Goal: Task Accomplishment & Management: Complete application form

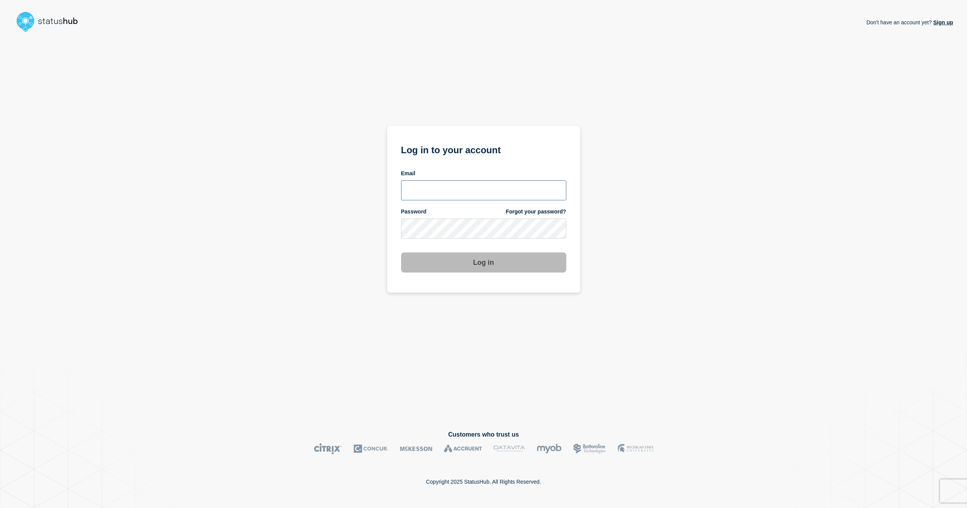
type input "[EMAIL_ADDRESS][DOMAIN_NAME]"
click at [481, 267] on button "Log in" at bounding box center [483, 262] width 165 height 20
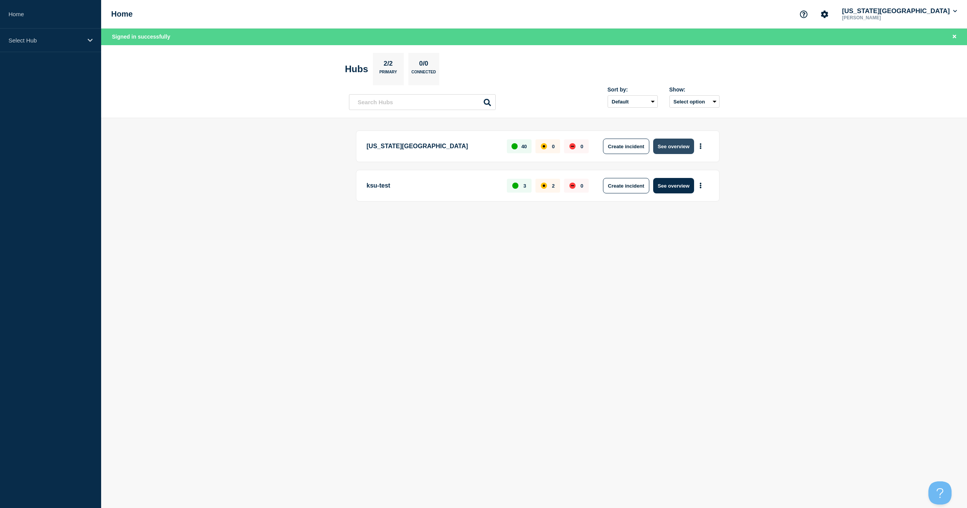
click at [671, 147] on button "See overview" at bounding box center [673, 146] width 41 height 15
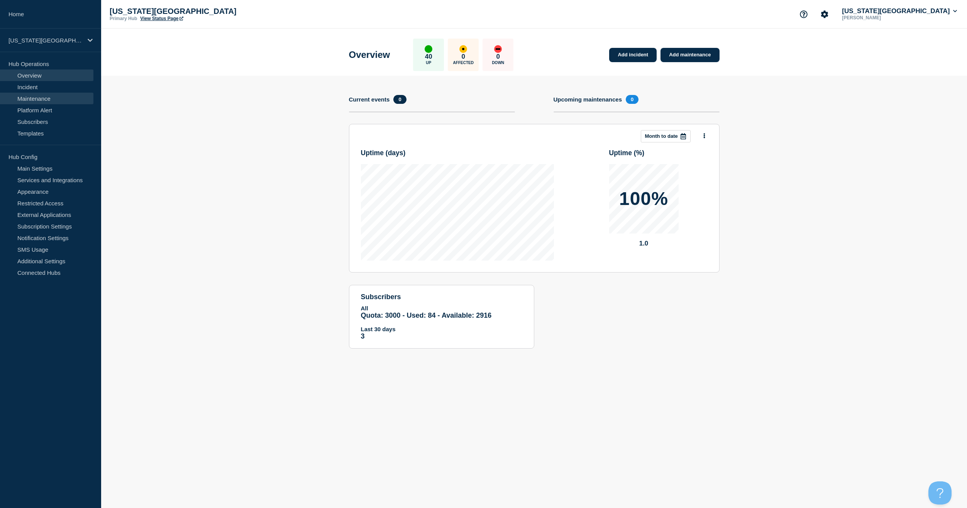
click at [45, 102] on link "Maintenance" at bounding box center [46, 99] width 93 height 12
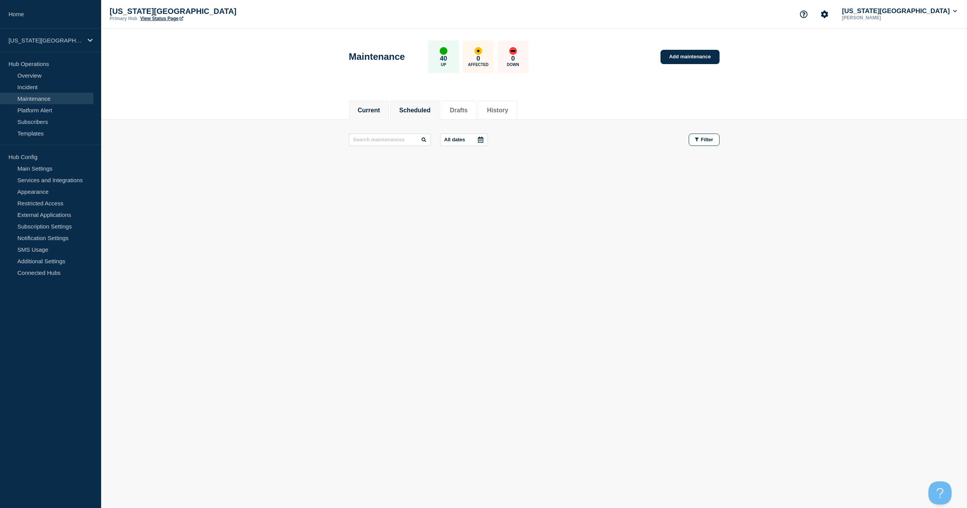
click at [425, 107] on button "Scheduled" at bounding box center [414, 110] width 31 height 7
click at [465, 107] on button "Drafts" at bounding box center [459, 110] width 18 height 7
click at [504, 108] on button "History" at bounding box center [497, 110] width 21 height 7
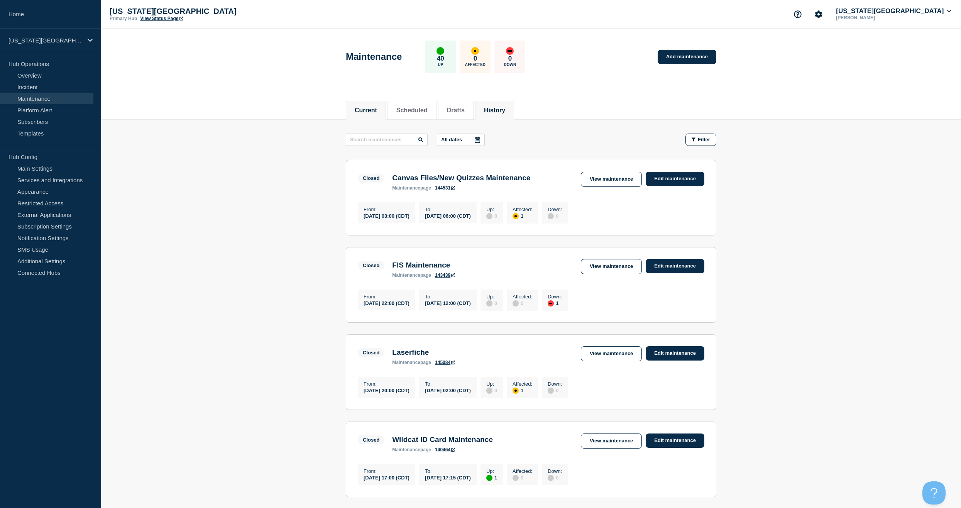
click at [363, 107] on button "Current" at bounding box center [366, 110] width 22 height 7
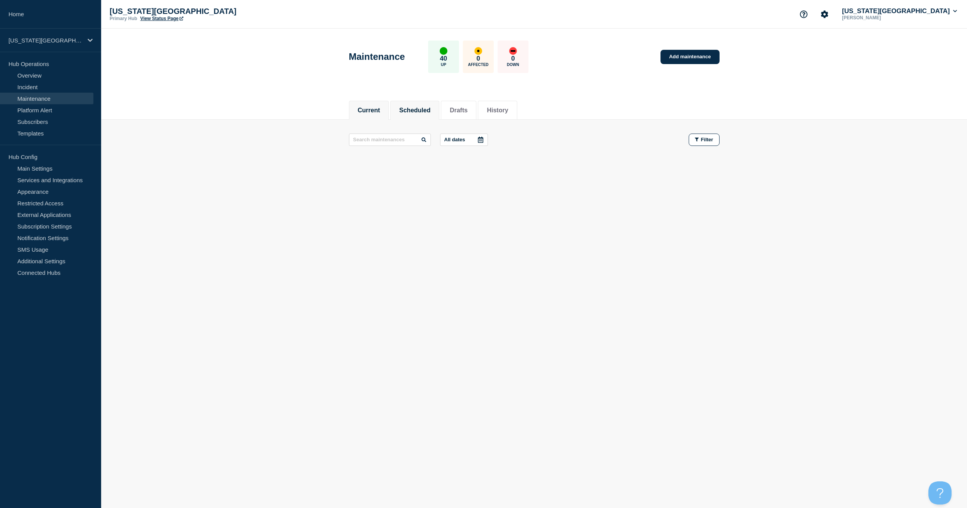
click at [428, 113] on button "Scheduled" at bounding box center [414, 110] width 31 height 7
click at [699, 59] on link "Add maintenance" at bounding box center [689, 57] width 59 height 14
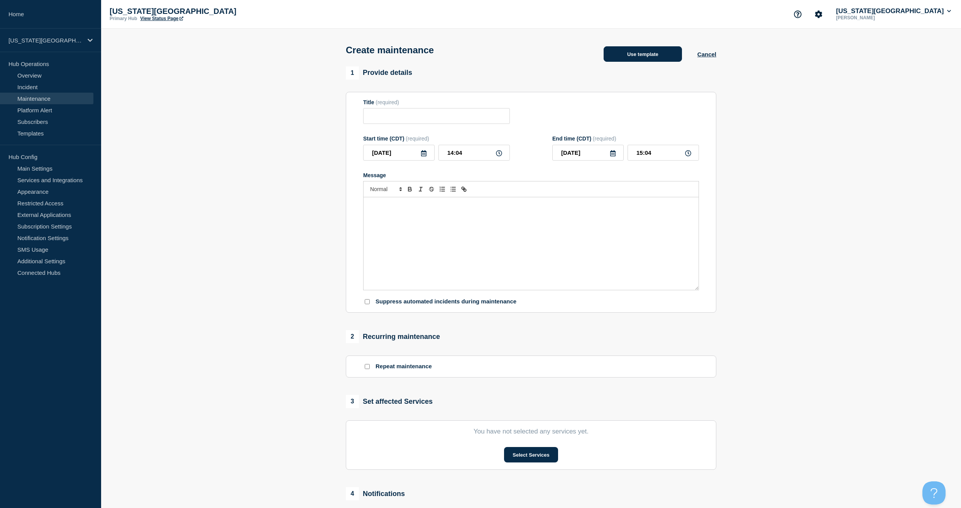
click at [650, 52] on button "Use template" at bounding box center [643, 53] width 78 height 15
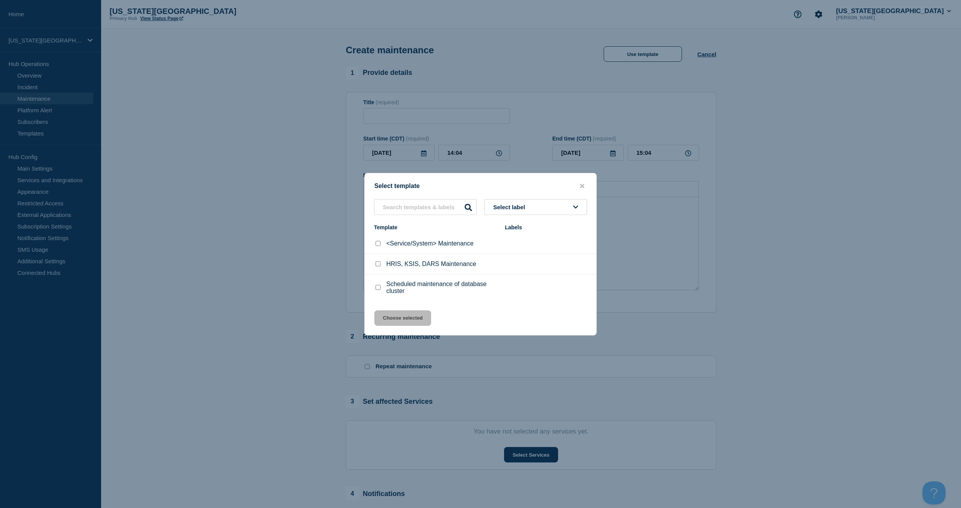
click at [396, 264] on p "HRIS, KSIS, DARS Maintenance" at bounding box center [431, 264] width 90 height 7
click at [379, 266] on input "HRIS, KSIS, DARS Maintenance checkbox" at bounding box center [378, 263] width 5 height 5
checkbox input "true"
click at [399, 314] on button "Choose selected" at bounding box center [402, 317] width 57 height 15
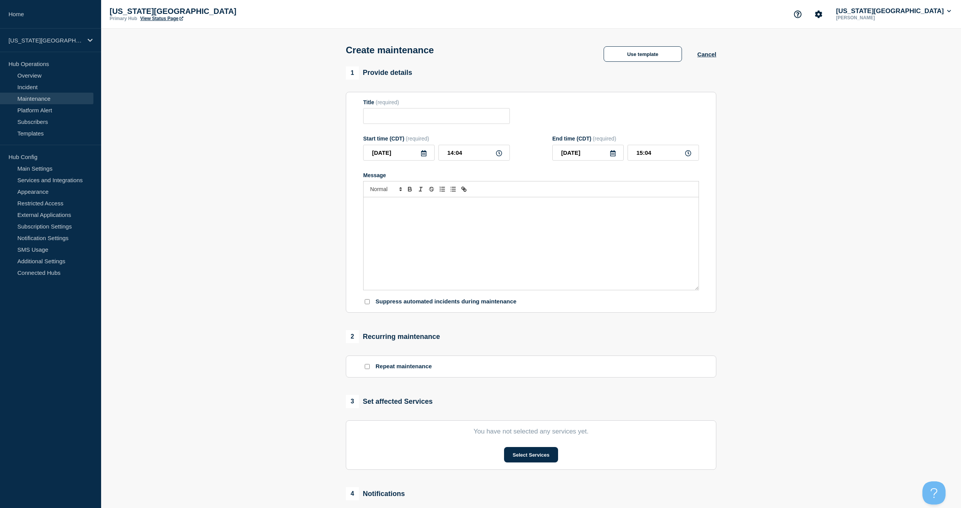
type input "HRIS, KSIS, DARS Maintenance"
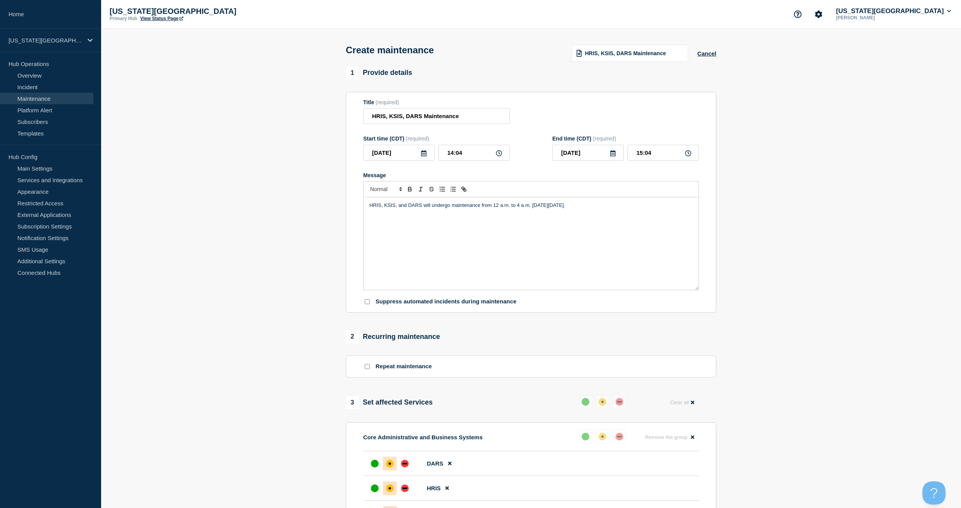
click at [424, 156] on icon at bounding box center [424, 153] width 6 height 6
click at [373, 227] on div "12" at bounding box center [372, 225] width 11 height 11
type input "2025-10-12"
click at [454, 156] on input "14:04" at bounding box center [473, 153] width 71 height 16
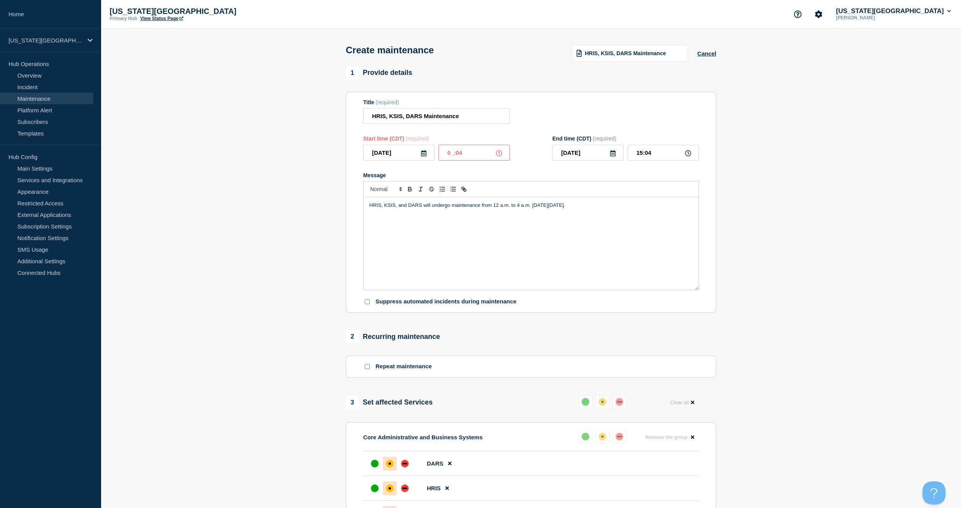
type input "00:04"
type input "01:04"
type input "00:00"
click at [648, 156] on input "01:00" at bounding box center [663, 153] width 71 height 16
type input "04:00"
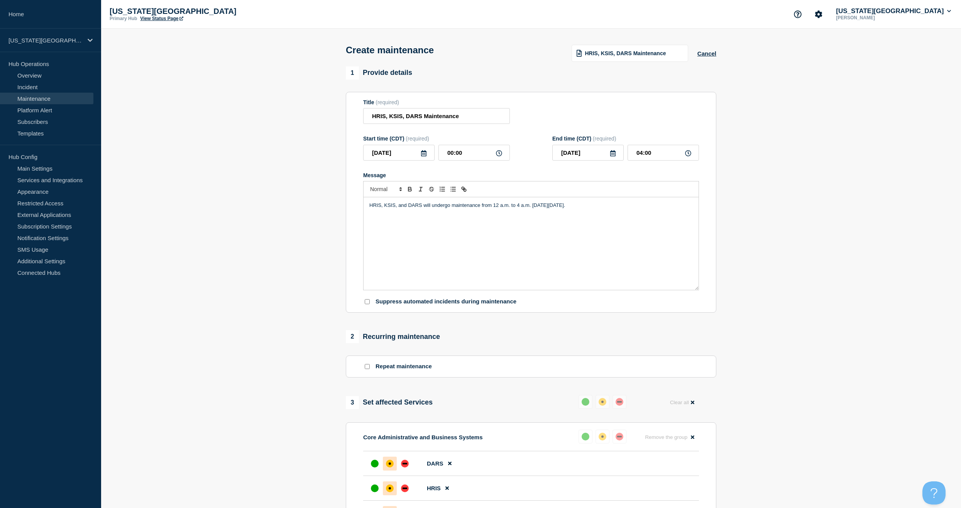
click at [561, 169] on form "Title (required) HRIS, KSIS, DARS Maintenance Start time (CDT) (required) 2025-…" at bounding box center [531, 202] width 336 height 206
drag, startPoint x: 565, startPoint y: 209, endPoint x: 583, endPoint y: 210, distance: 18.2
click at [583, 209] on p "HRIS, KSIS, and DARS will undergo maintenance from 12 a.m. to 4 a.m. on Sunday,…" at bounding box center [530, 205] width 323 height 7
click at [584, 209] on p "HRIS, KSIS, and DARS will undergo maintenance from 12 a.m. to 4 a.m. on Sunday,…" at bounding box center [530, 205] width 323 height 7
click at [657, 261] on div "HRIS, KSIS, and DARS will undergo maintenance from 12 a.m. to 4 a.m. on Sunday,…" at bounding box center [531, 243] width 335 height 93
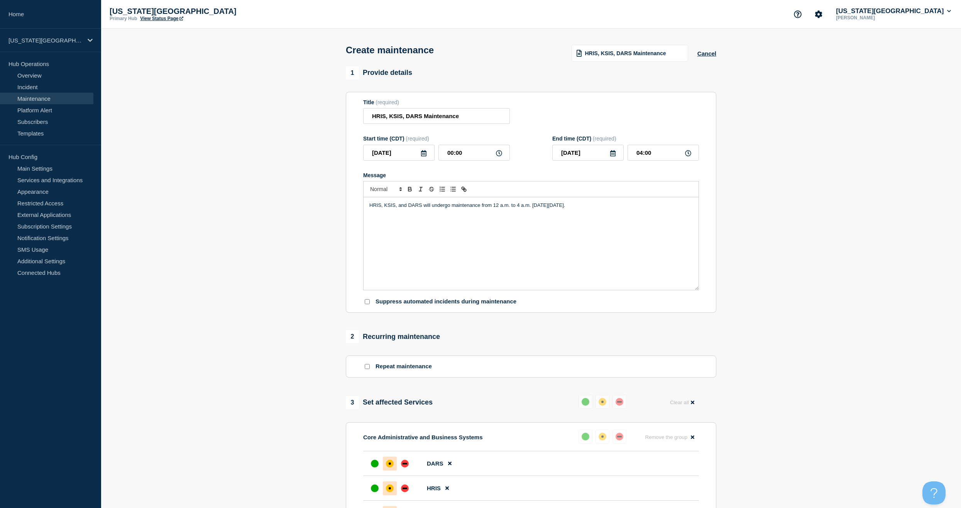
click at [652, 213] on div "HRIS, KSIS, and DARS will undergo maintenance from 12 a.m. to 4 a.m. on Sunday,…" at bounding box center [531, 243] width 335 height 93
click at [607, 227] on div "HRIS, KSIS, and DARS will undergo maintenance from 12 a.m. to 4 a.m. on Sunday,…" at bounding box center [531, 243] width 335 height 93
click at [588, 225] on div "HRIS, KSIS, and DARS will undergo maintenance from 12 a.m. to 4 a.m. on Sunday,…" at bounding box center [531, 243] width 335 height 93
click at [474, 247] on div "HRIS, KSIS, and DARS will undergo maintenance from 12 a.m. to 4 a.m. on Sunday,…" at bounding box center [531, 243] width 335 height 93
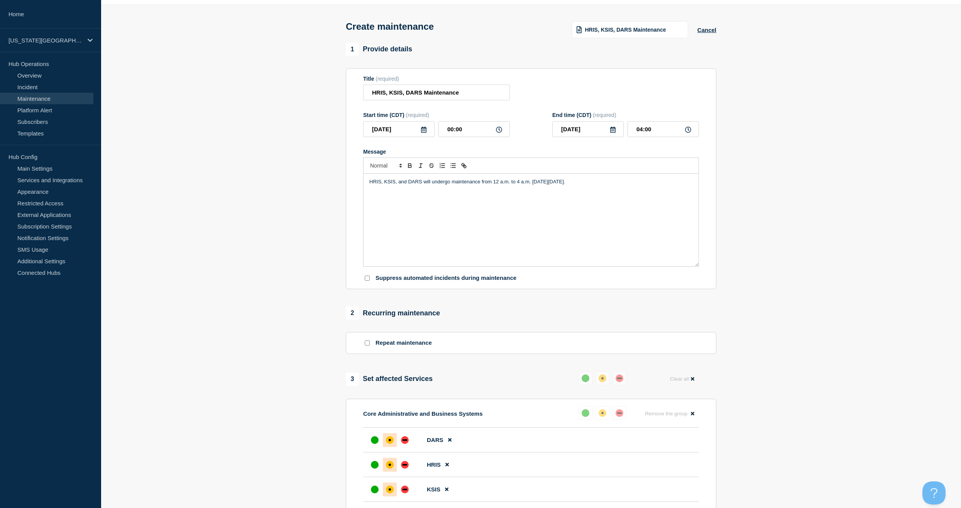
scroll to position [255, 0]
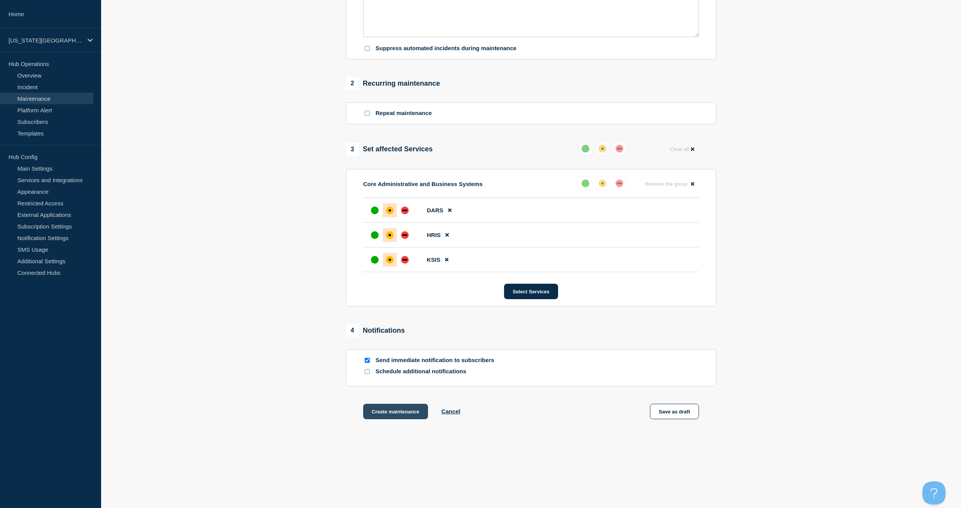
click at [396, 416] on button "Create maintenance" at bounding box center [395, 411] width 65 height 15
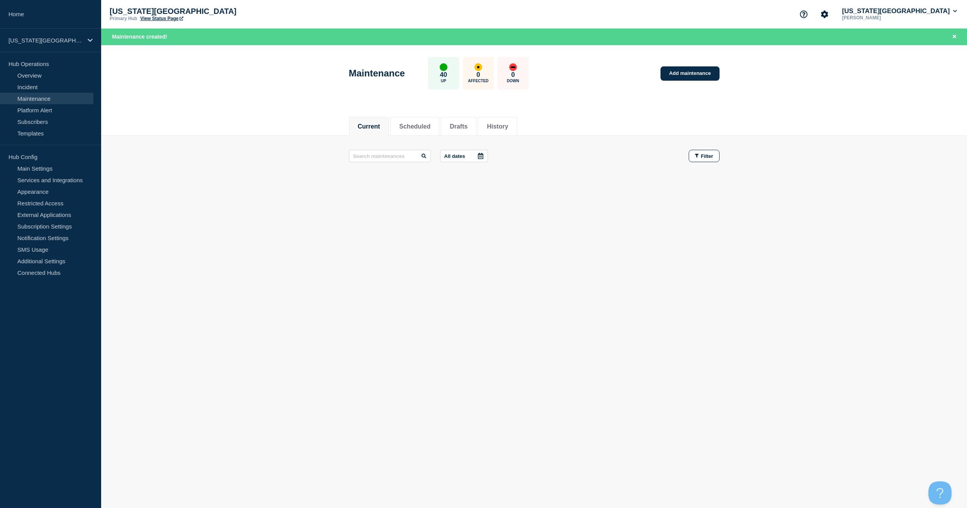
click at [583, 268] on body "Home Kansas State University Hub Operations Overview Incident Maintenance Platf…" at bounding box center [483, 254] width 967 height 508
drag, startPoint x: 42, startPoint y: 99, endPoint x: 161, endPoint y: 126, distance: 121.2
click at [42, 100] on link "Maintenance" at bounding box center [46, 99] width 93 height 12
click at [429, 126] on button "Scheduled" at bounding box center [414, 126] width 31 height 7
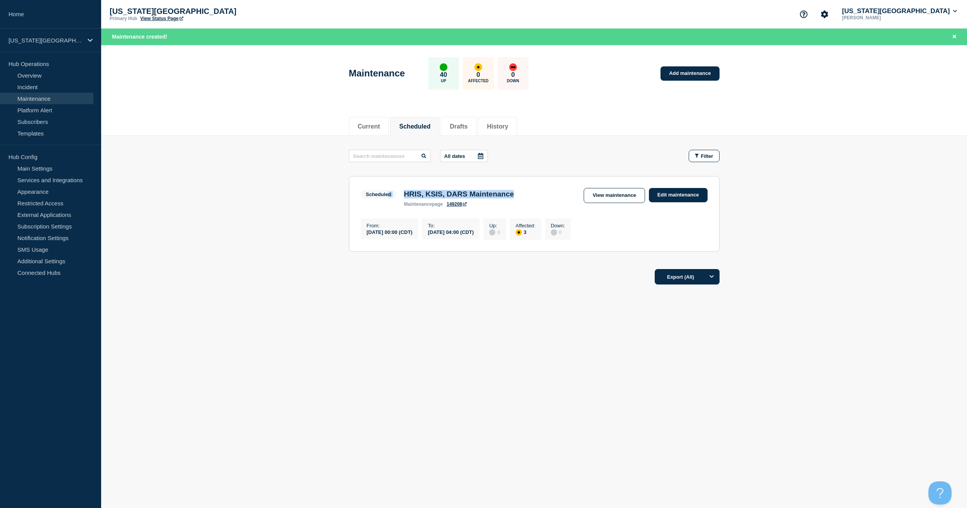
drag, startPoint x: 536, startPoint y: 195, endPoint x: 387, endPoint y: 193, distance: 148.6
click at [387, 193] on div "Scheduled HRIS, KSIS, DARS Maintenance maintenance page 149208 View maintenance…" at bounding box center [534, 197] width 347 height 19
copy div "d HRIS, KSIS, DARS Maintenance"
